Goal: Book appointment/travel/reservation

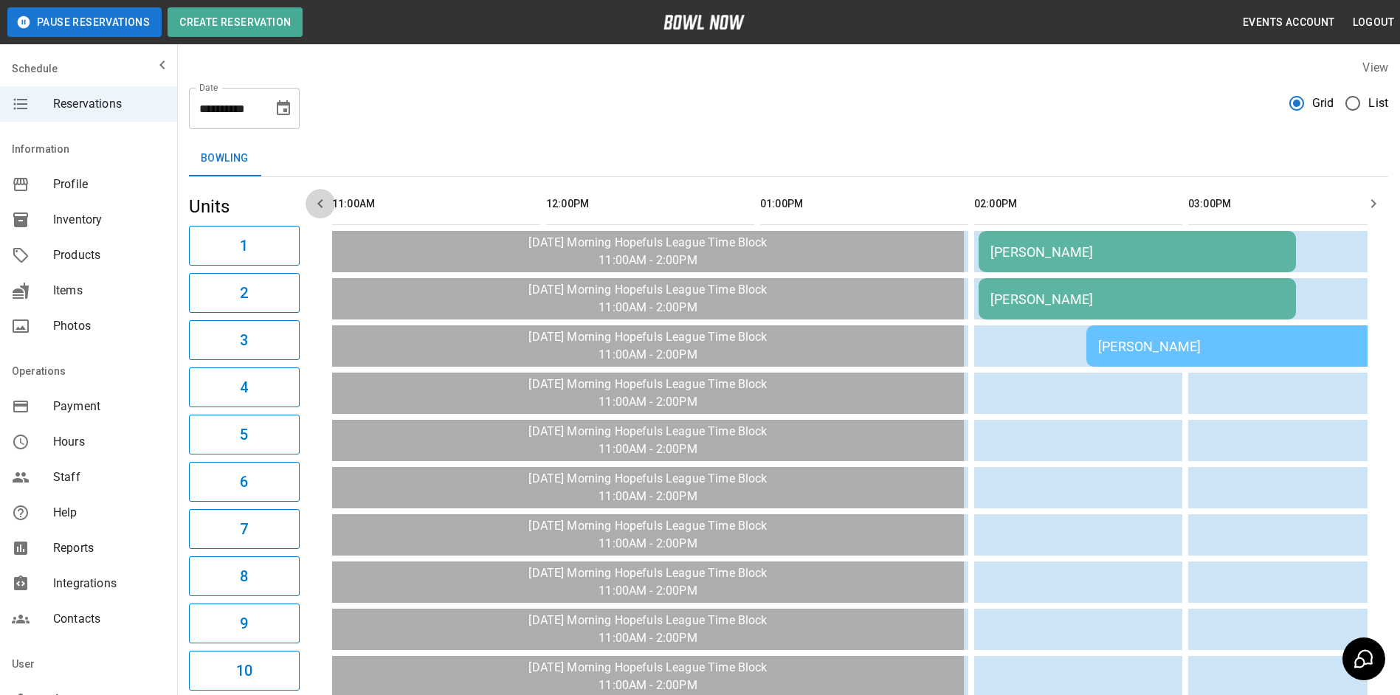
click at [317, 207] on icon "button" at bounding box center [321, 204] width 18 height 18
drag, startPoint x: 317, startPoint y: 207, endPoint x: 324, endPoint y: 202, distance: 8.0
click at [324, 202] on icon "button" at bounding box center [321, 204] width 18 height 18
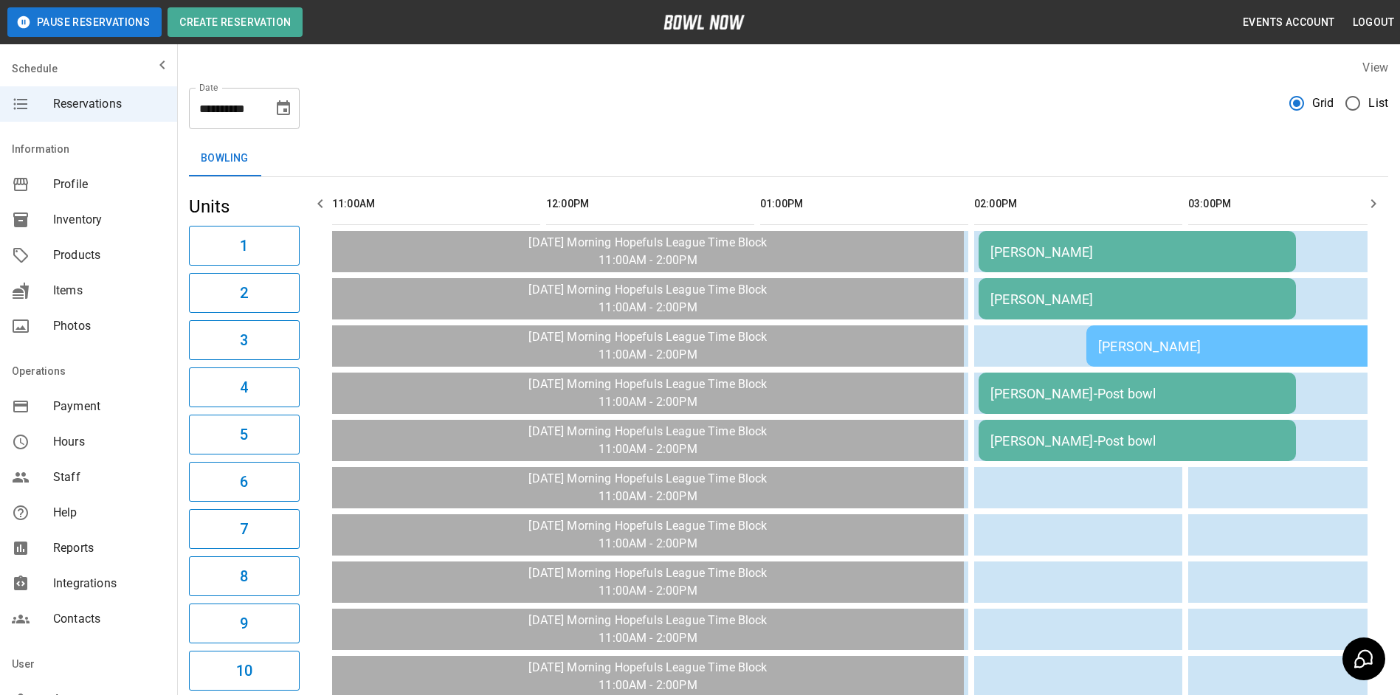
click at [1112, 244] on div "[PERSON_NAME]" at bounding box center [1138, 252] width 294 height 16
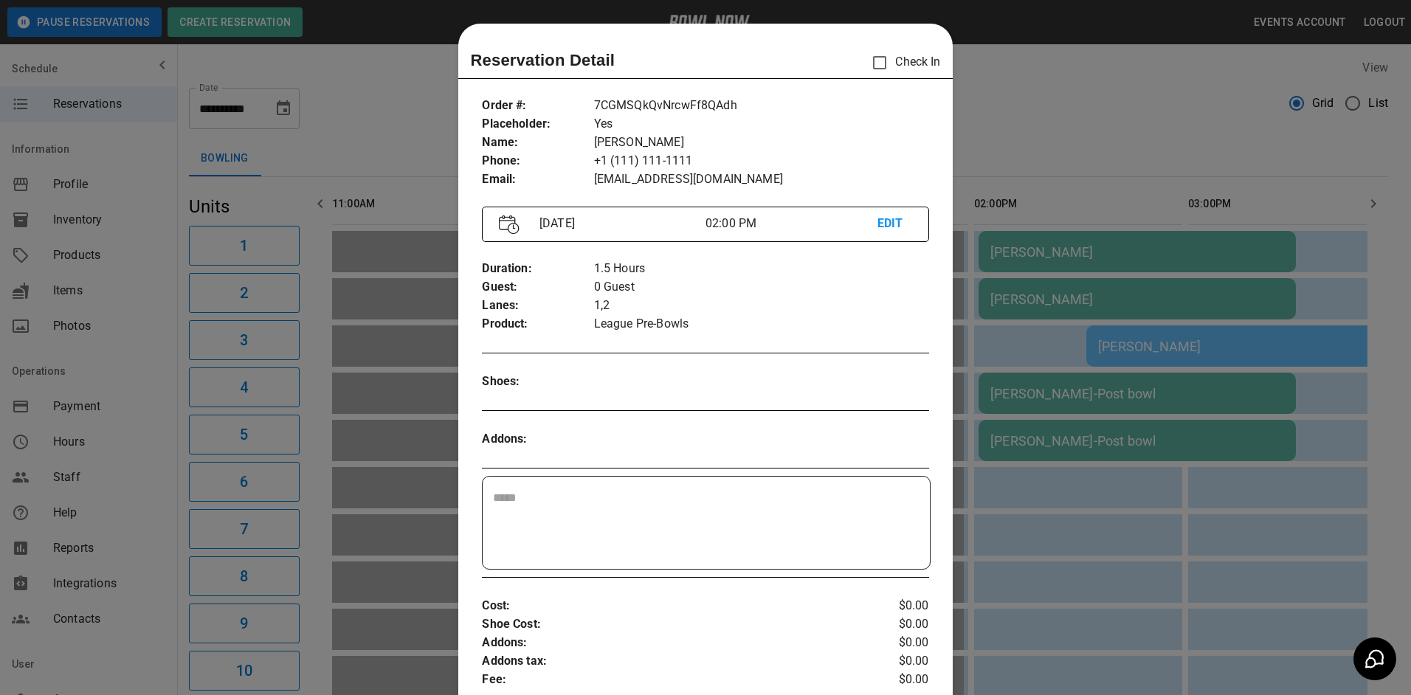
scroll to position [24, 0]
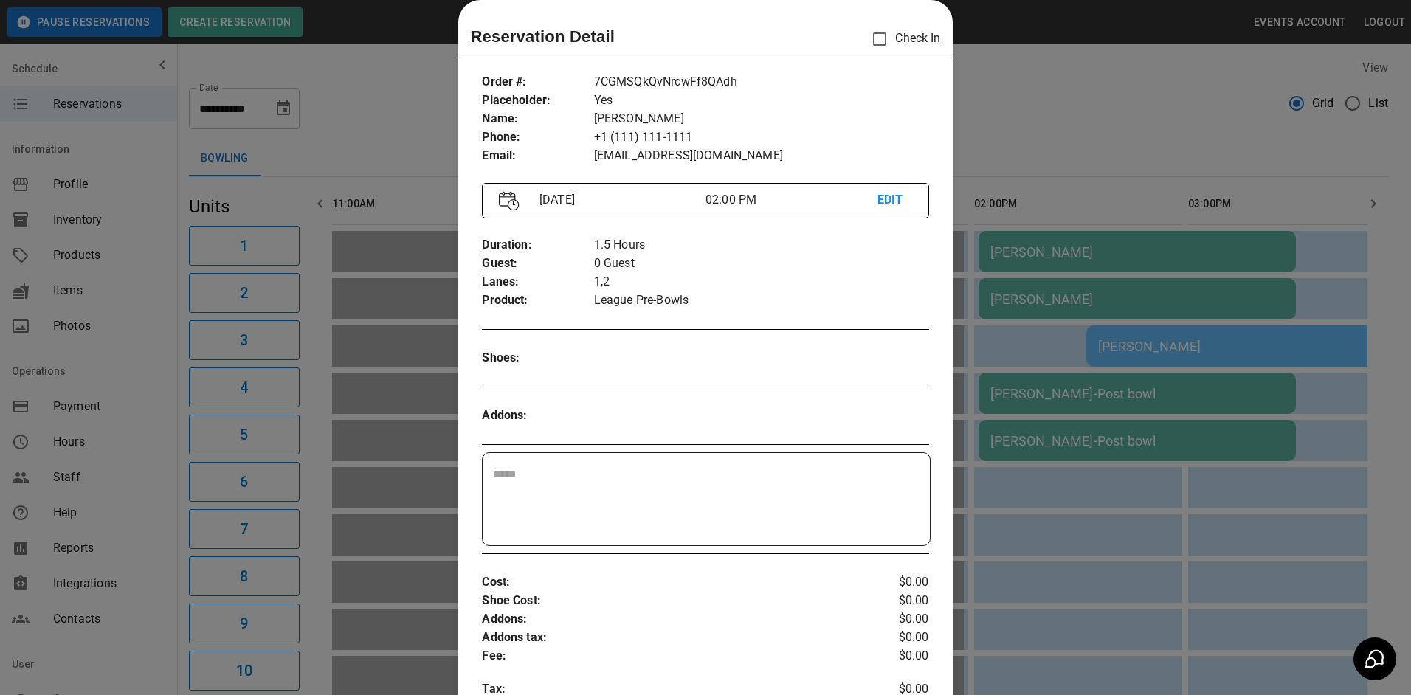
click at [1149, 360] on div at bounding box center [705, 347] width 1411 height 695
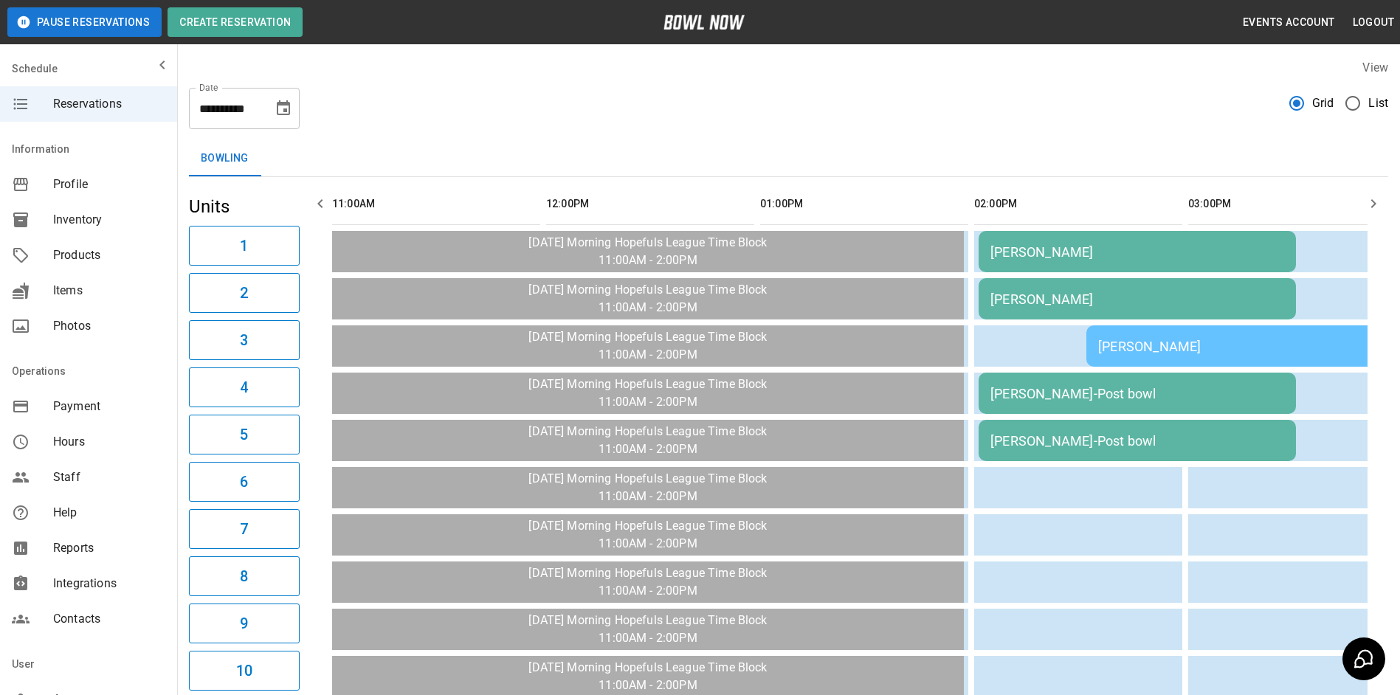
click at [1192, 354] on td "[PERSON_NAME]" at bounding box center [1299, 346] width 425 height 41
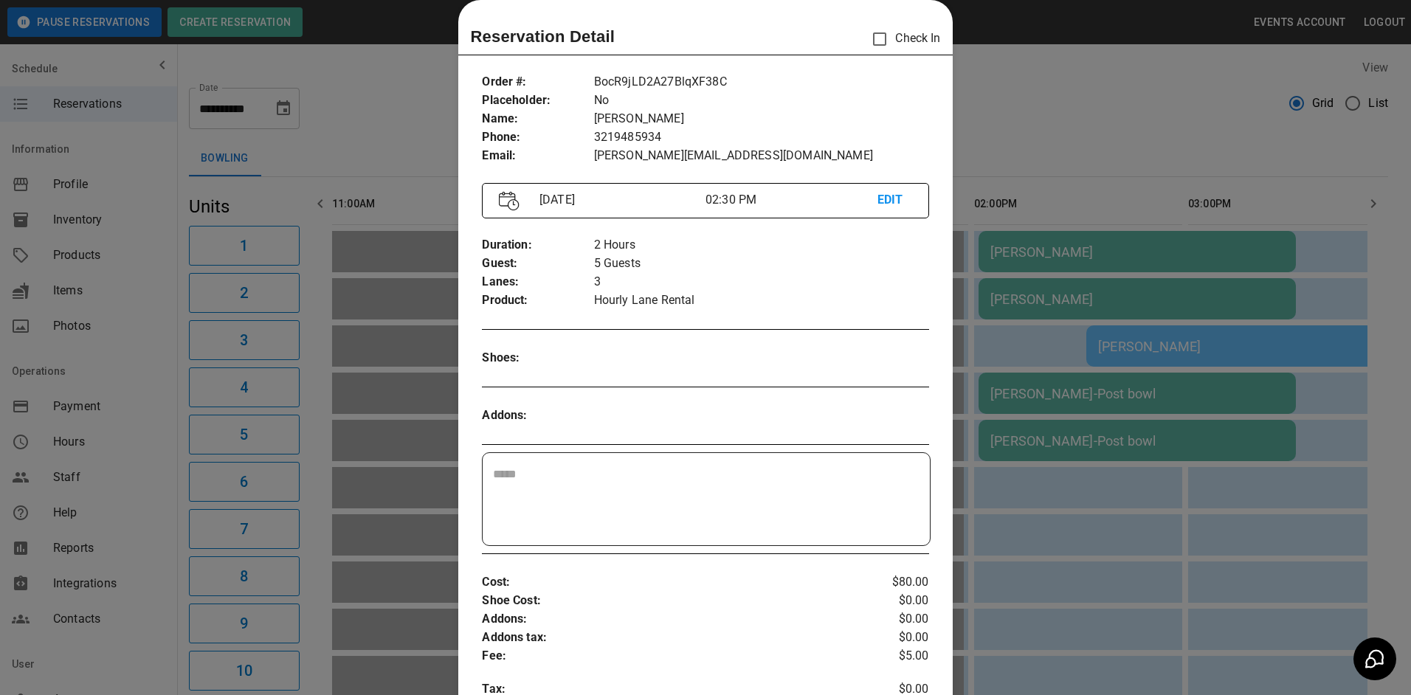
click at [1267, 374] on div at bounding box center [705, 347] width 1411 height 695
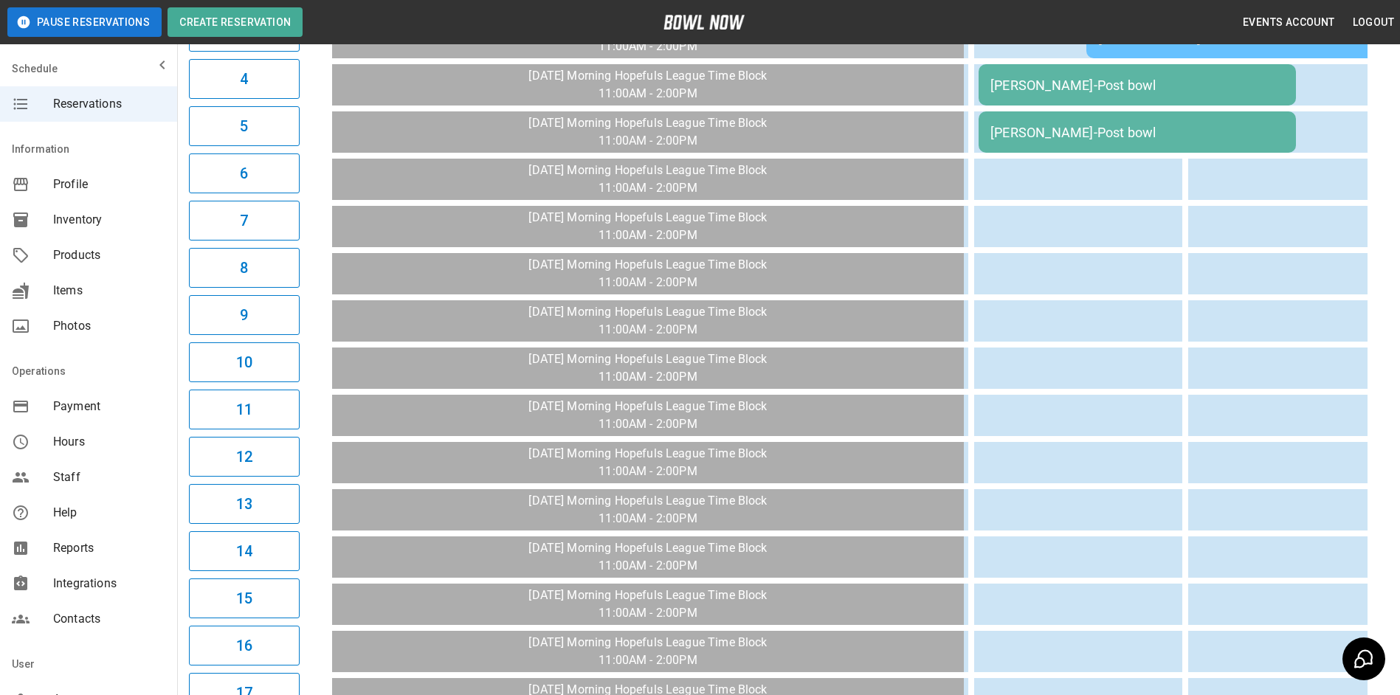
scroll to position [13, 0]
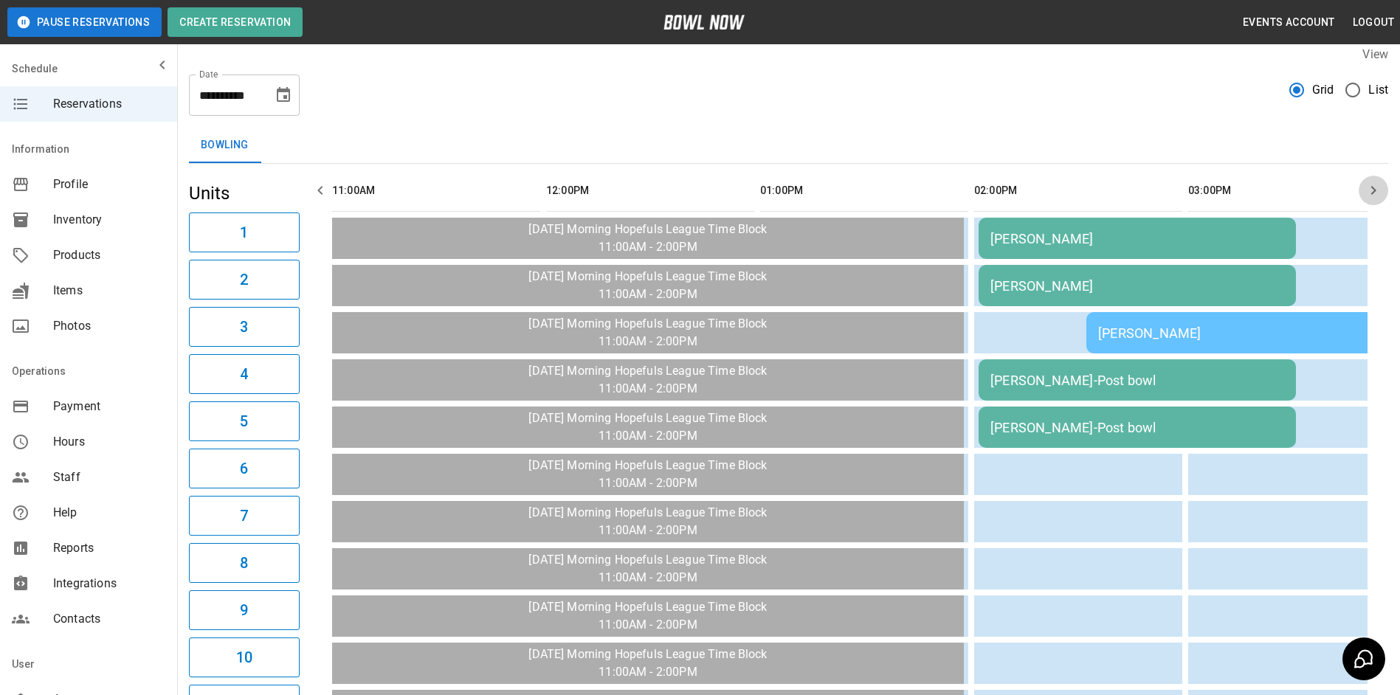
click at [1365, 188] on icon "button" at bounding box center [1374, 191] width 18 height 18
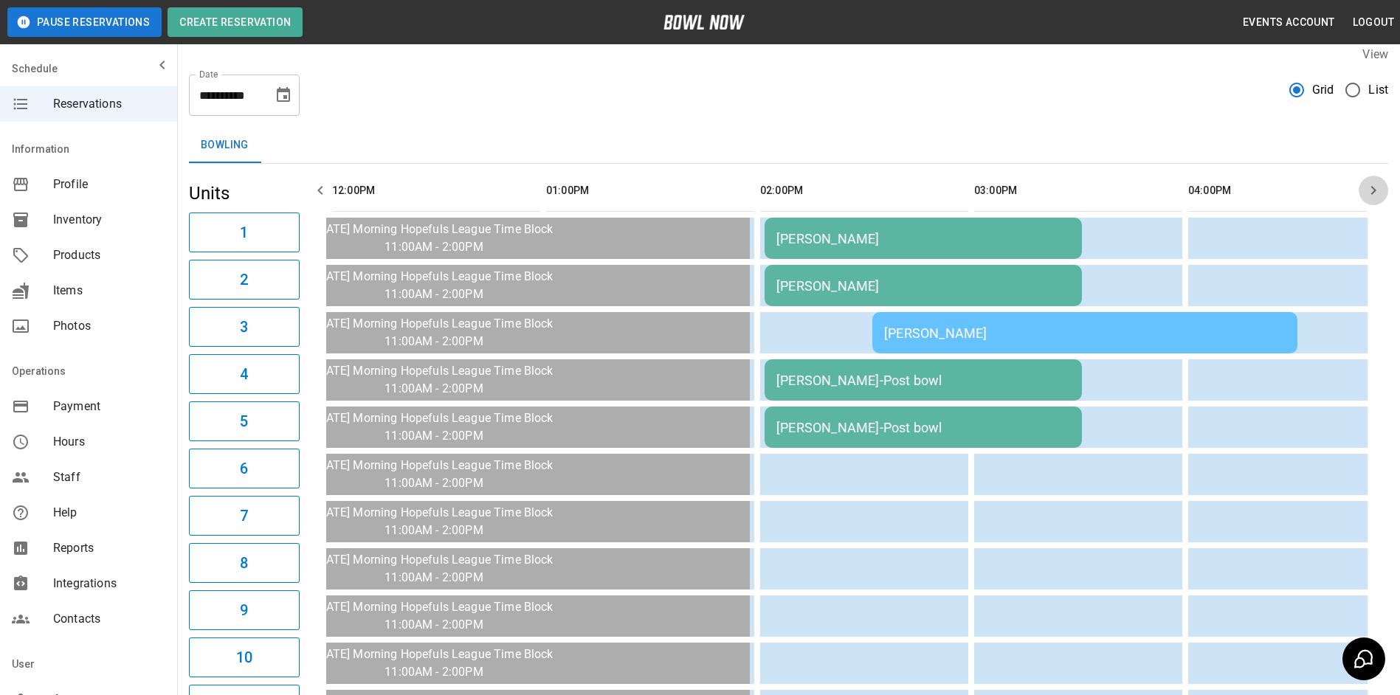
click at [1364, 188] on button "button" at bounding box center [1374, 191] width 30 height 30
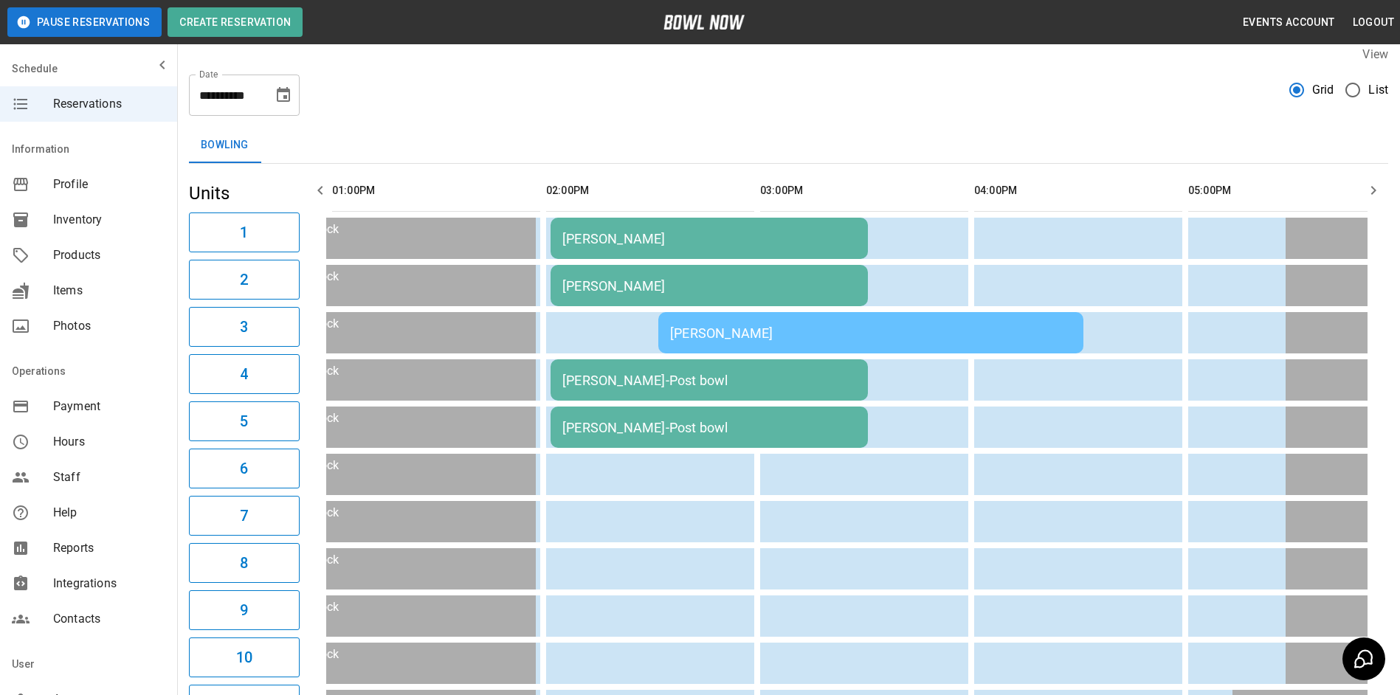
click at [1364, 188] on button "button" at bounding box center [1374, 191] width 30 height 30
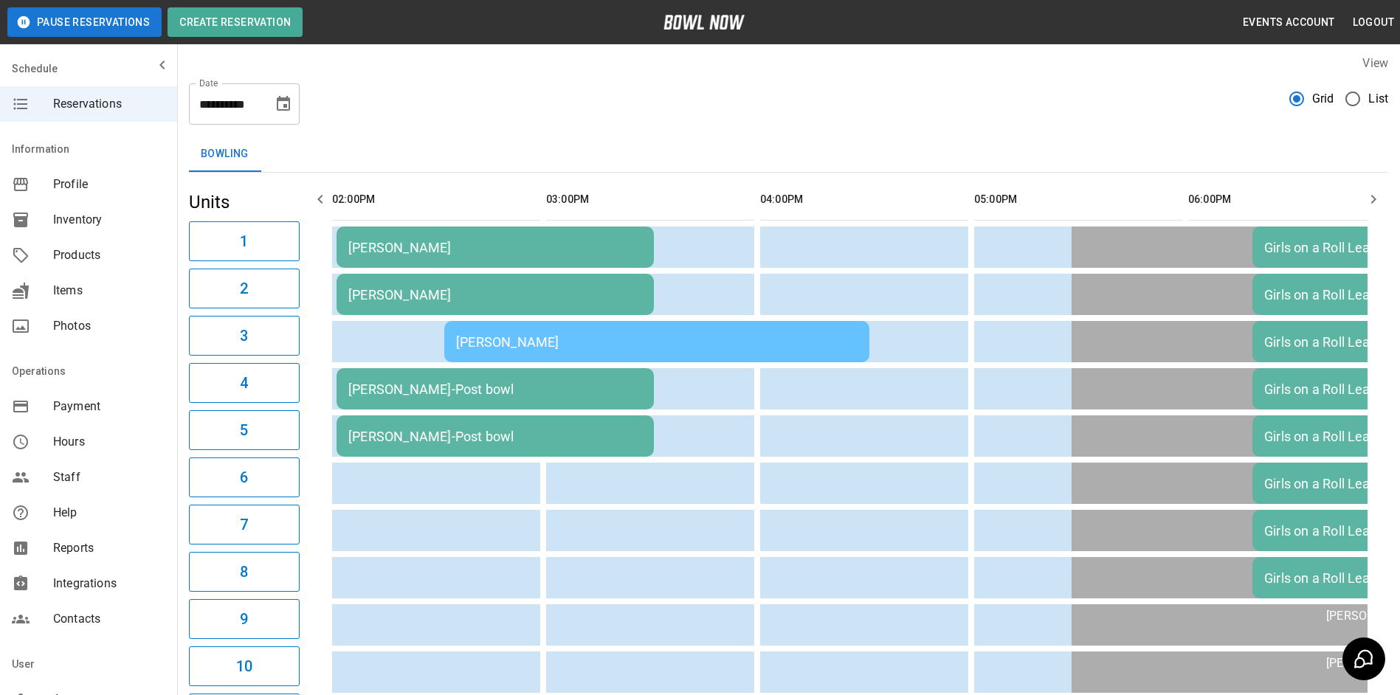
scroll to position [0, 0]
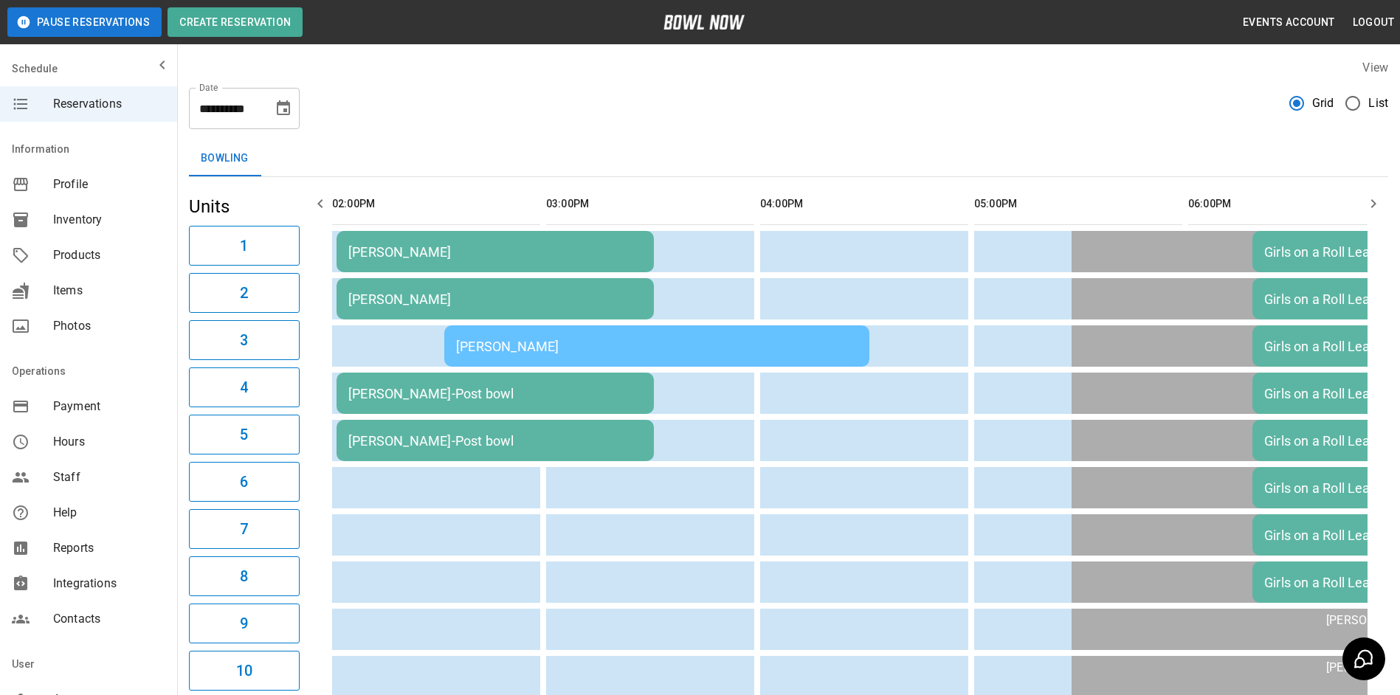
click at [317, 205] on icon "button" at bounding box center [321, 204] width 18 height 18
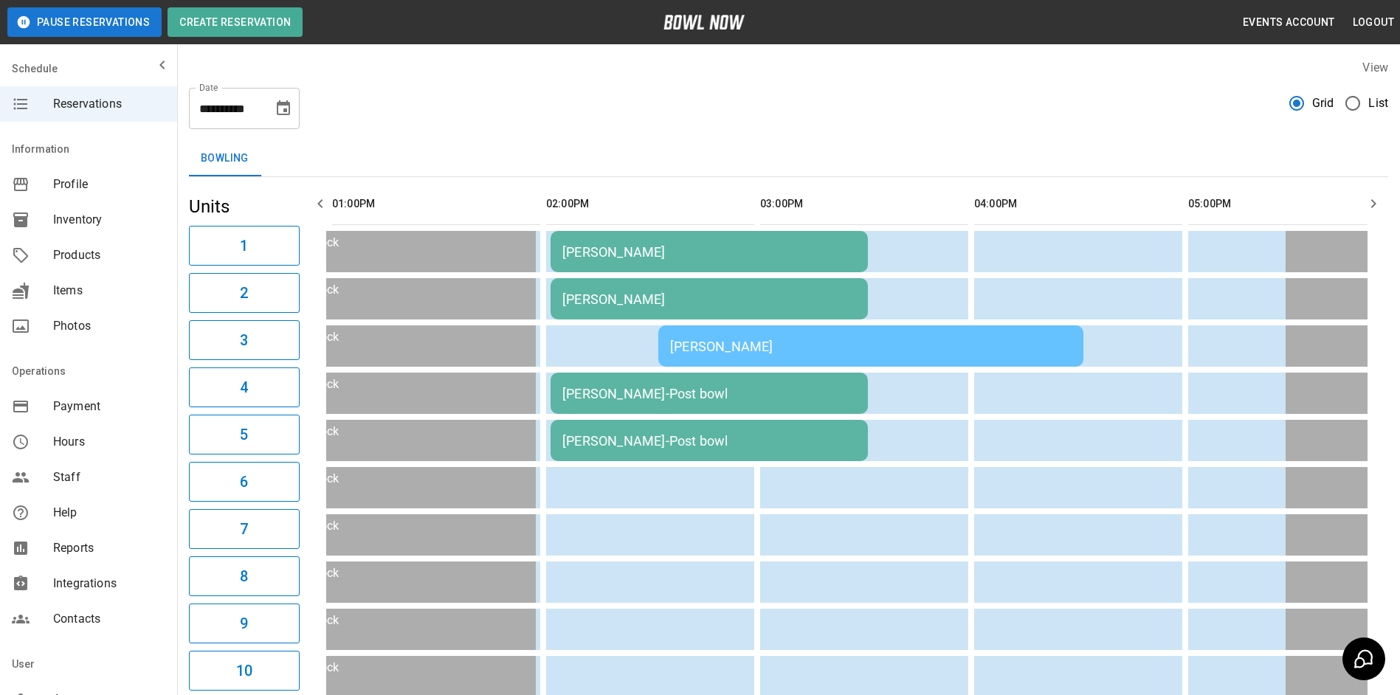
click at [319, 206] on icon "button" at bounding box center [321, 204] width 18 height 18
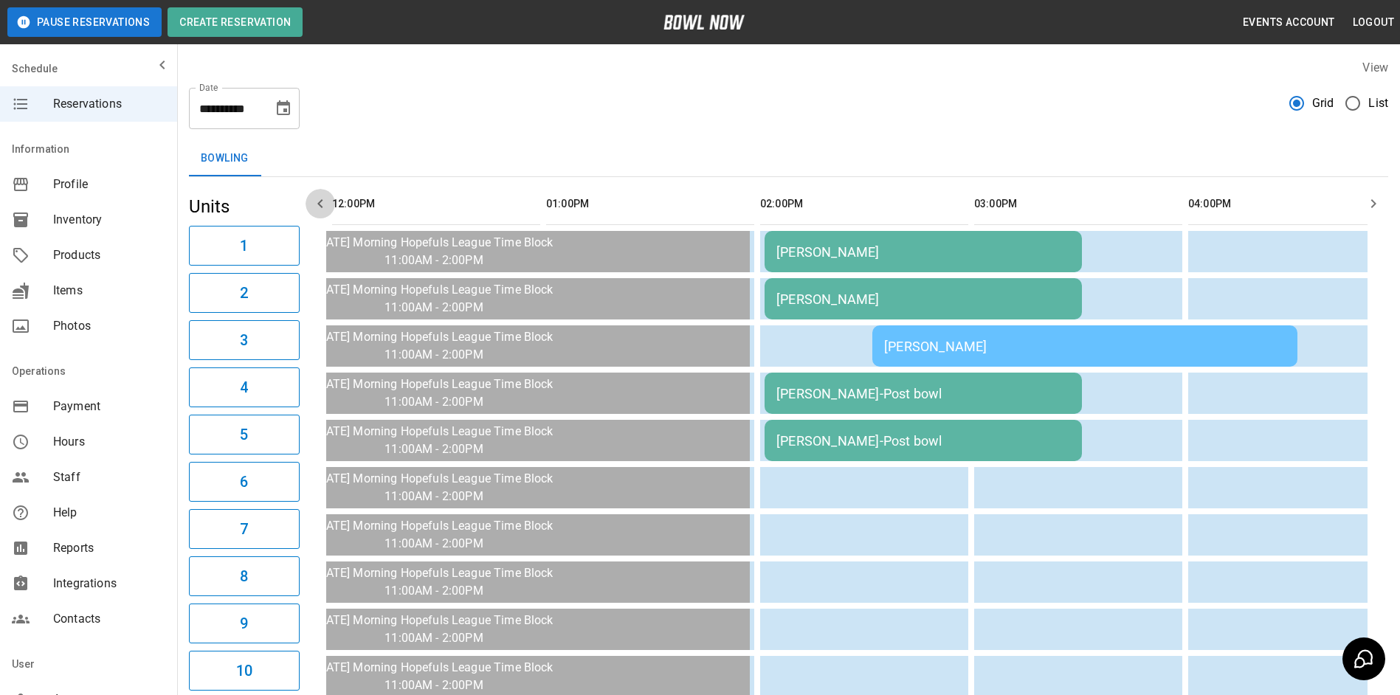
click at [319, 207] on icon "button" at bounding box center [321, 204] width 18 height 18
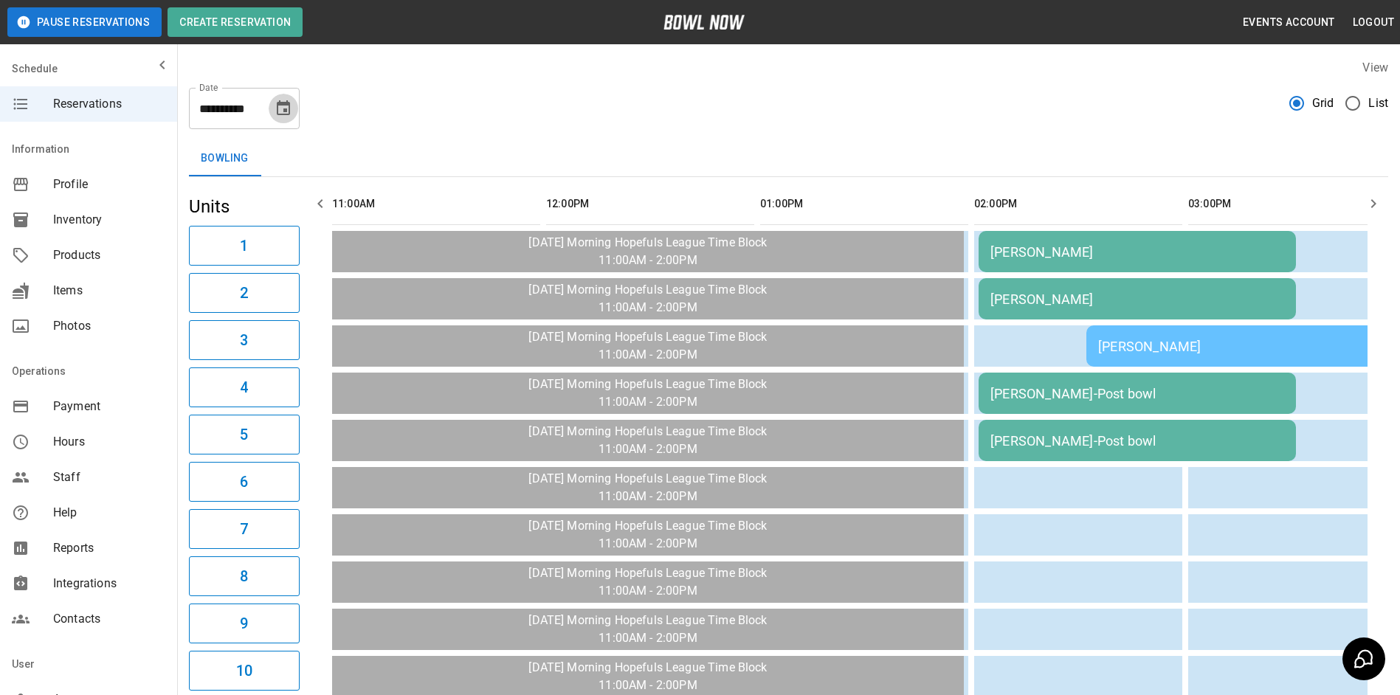
click at [289, 119] on button "Choose date, selected date is Oct 6, 2025" at bounding box center [284, 109] width 30 height 30
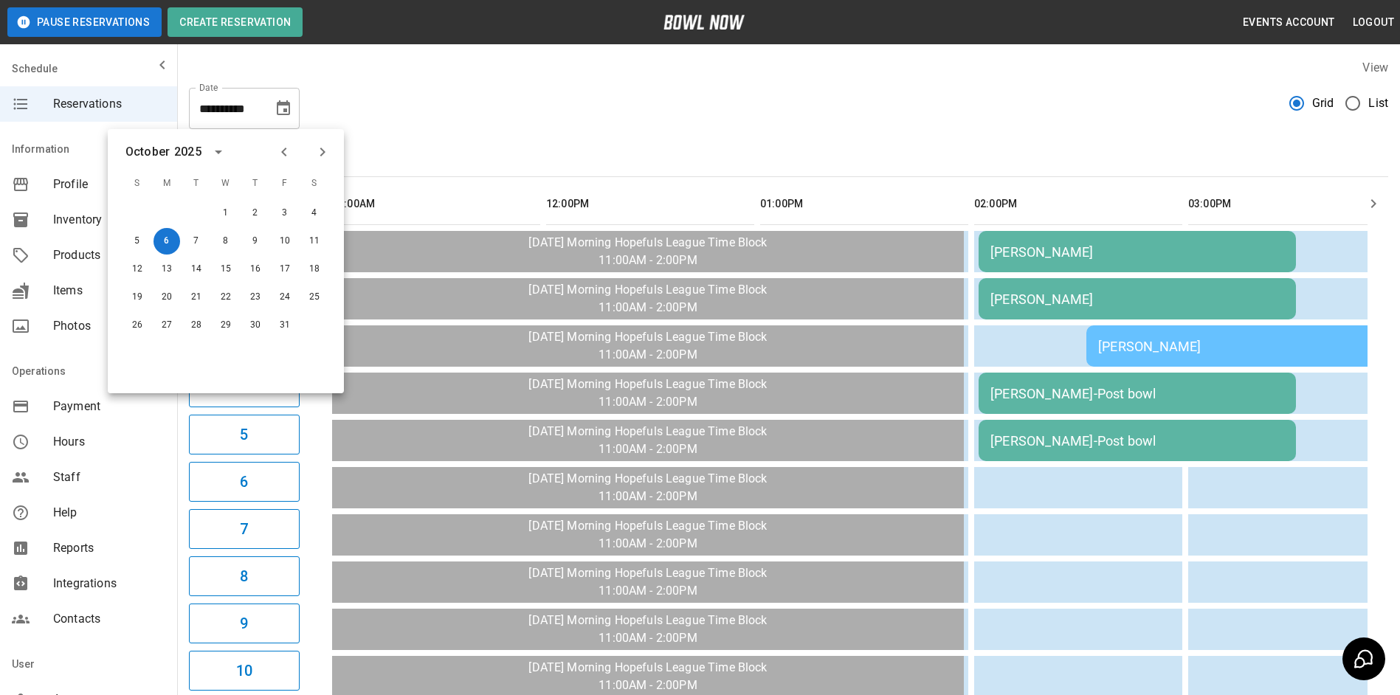
click at [450, 157] on div "Bowling" at bounding box center [789, 158] width 1200 height 35
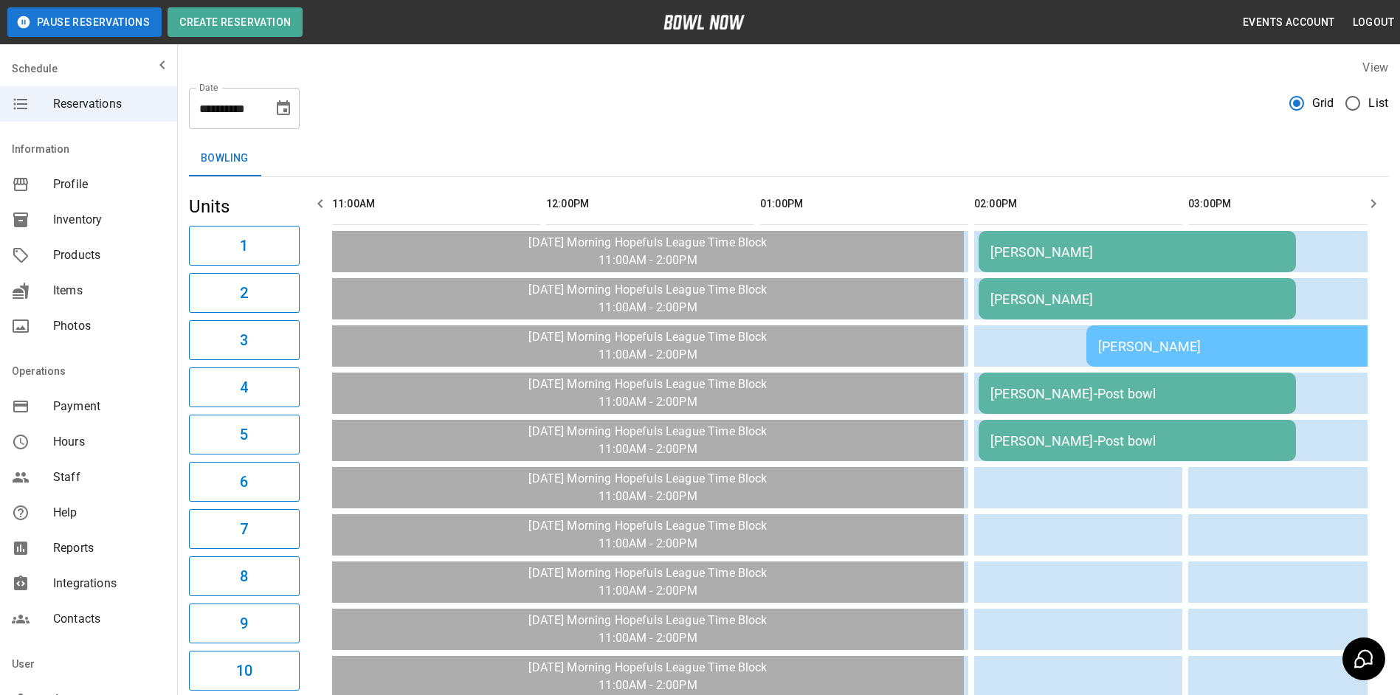
click at [278, 111] on icon "Choose date, selected date is Oct 6, 2025" at bounding box center [283, 107] width 13 height 15
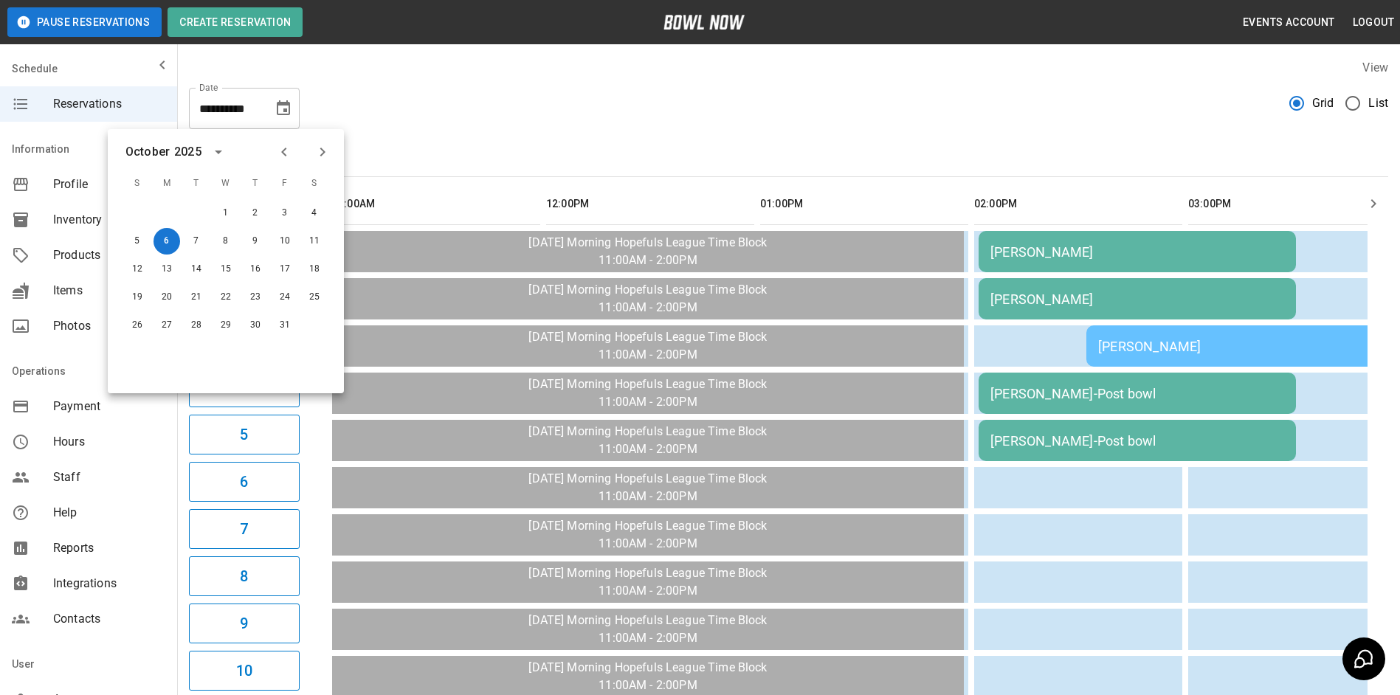
click at [317, 151] on icon "Next month" at bounding box center [323, 152] width 18 height 18
click at [451, 130] on div "**********" at bounding box center [788, 664] width 1223 height 1235
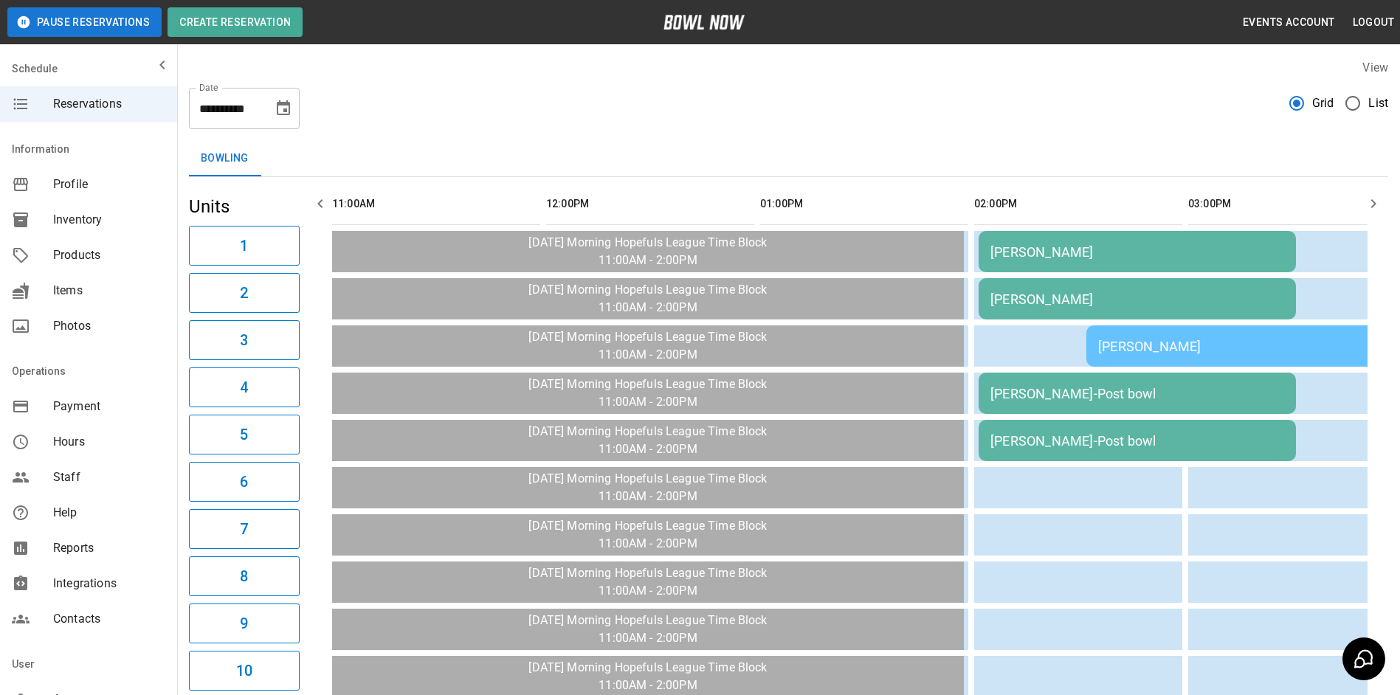
click at [286, 115] on icon "Choose date, selected date is Oct 6, 2025" at bounding box center [283, 107] width 13 height 15
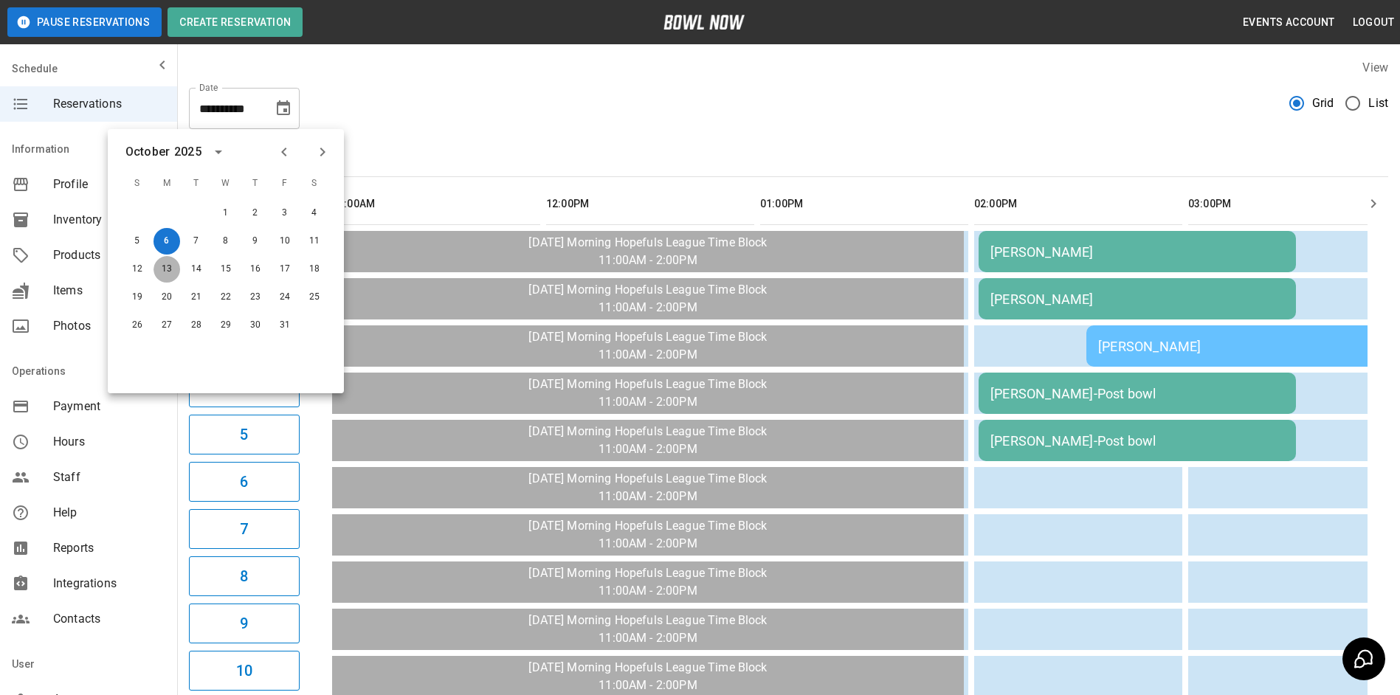
click at [164, 275] on button "13" at bounding box center [167, 269] width 27 height 27
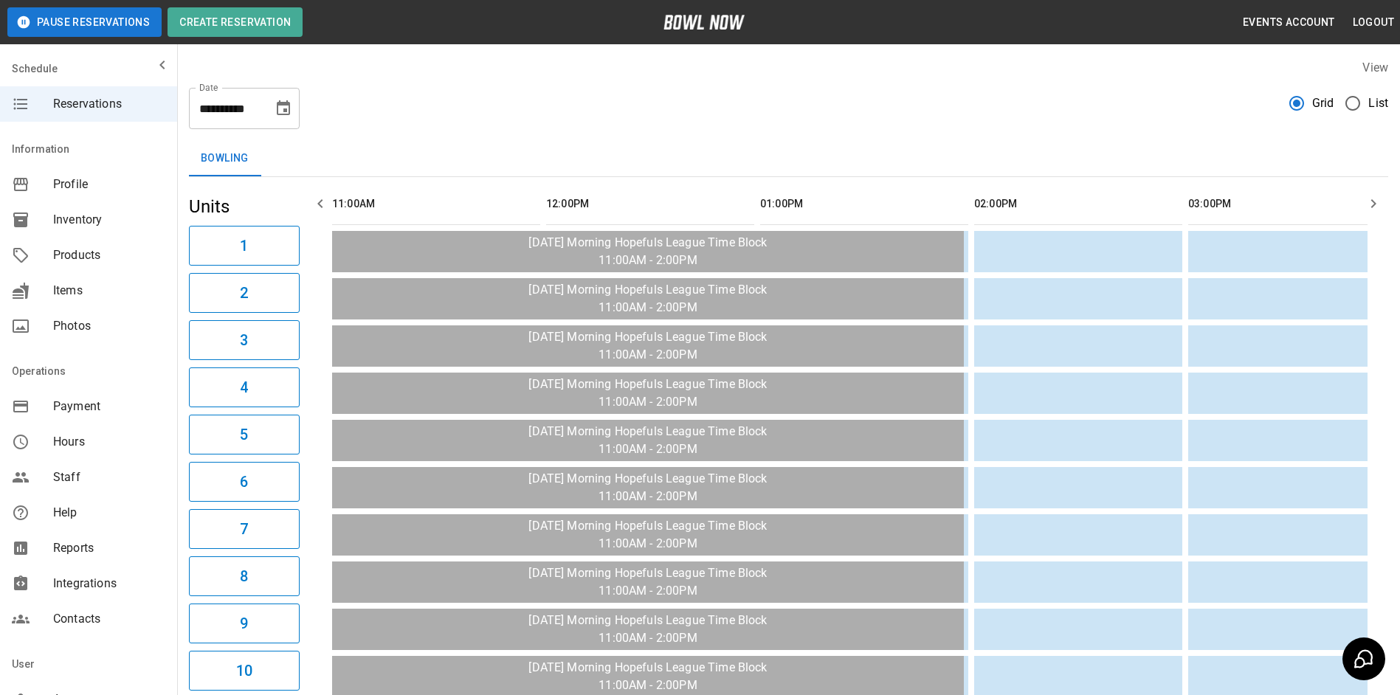
click at [281, 107] on icon "Choose date, selected date is Oct 13, 2025" at bounding box center [284, 109] width 18 height 18
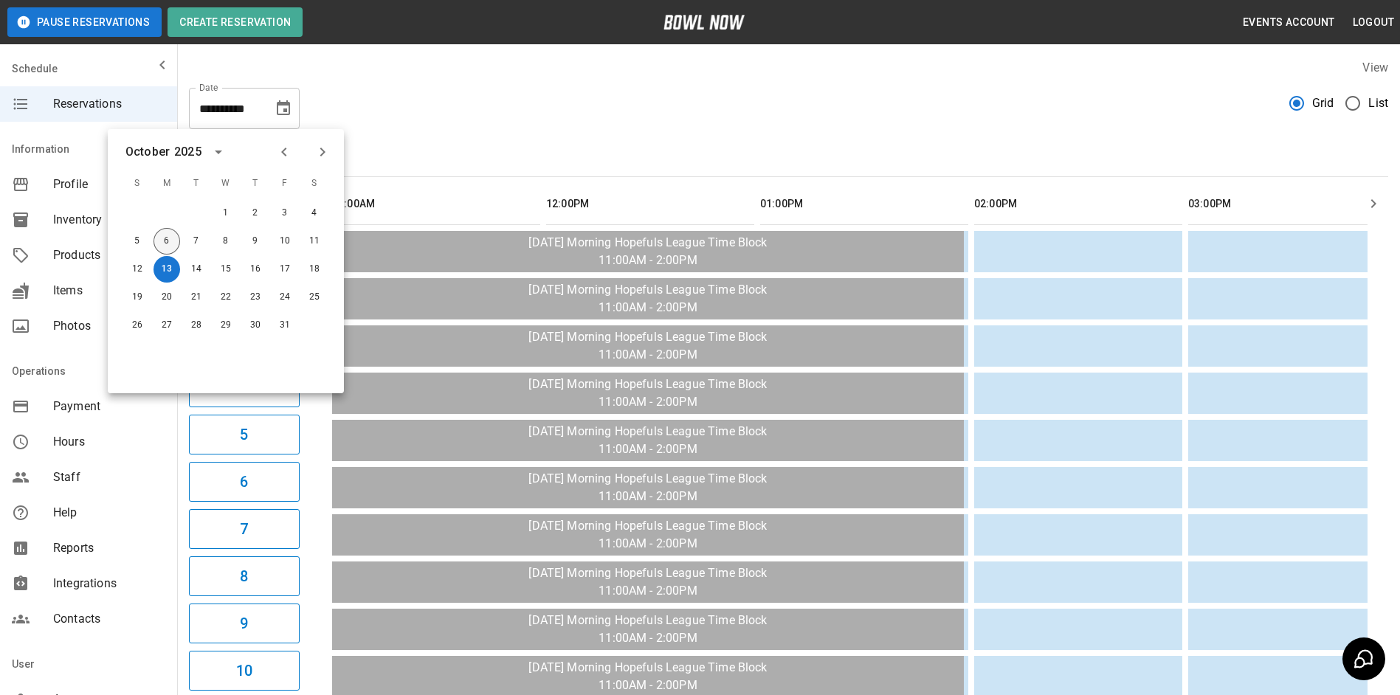
click at [170, 242] on button "6" at bounding box center [167, 241] width 27 height 27
type input "**********"
